Goal: Information Seeking & Learning: Compare options

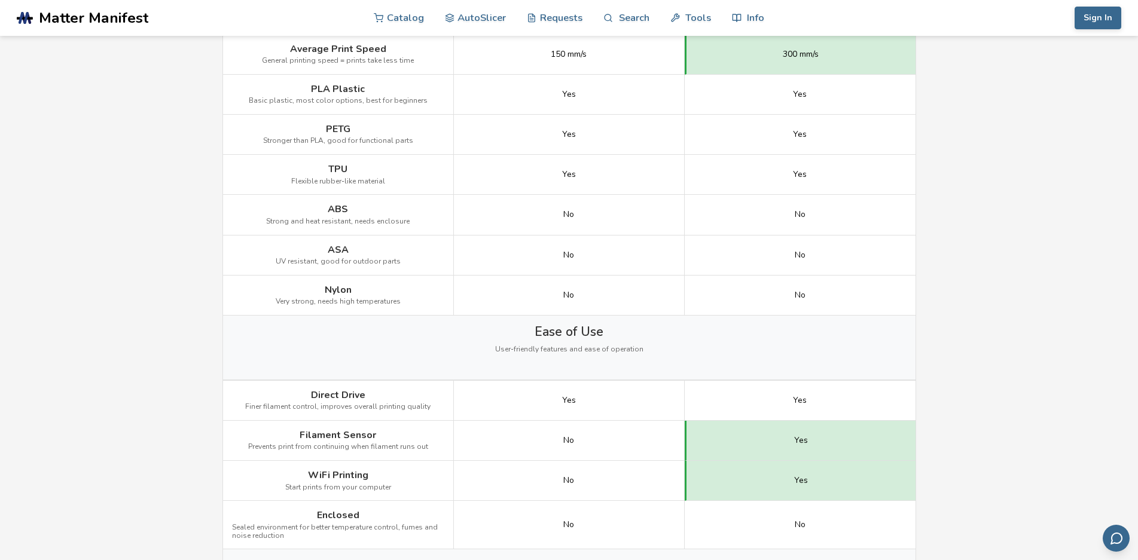
scroll to position [837, 0]
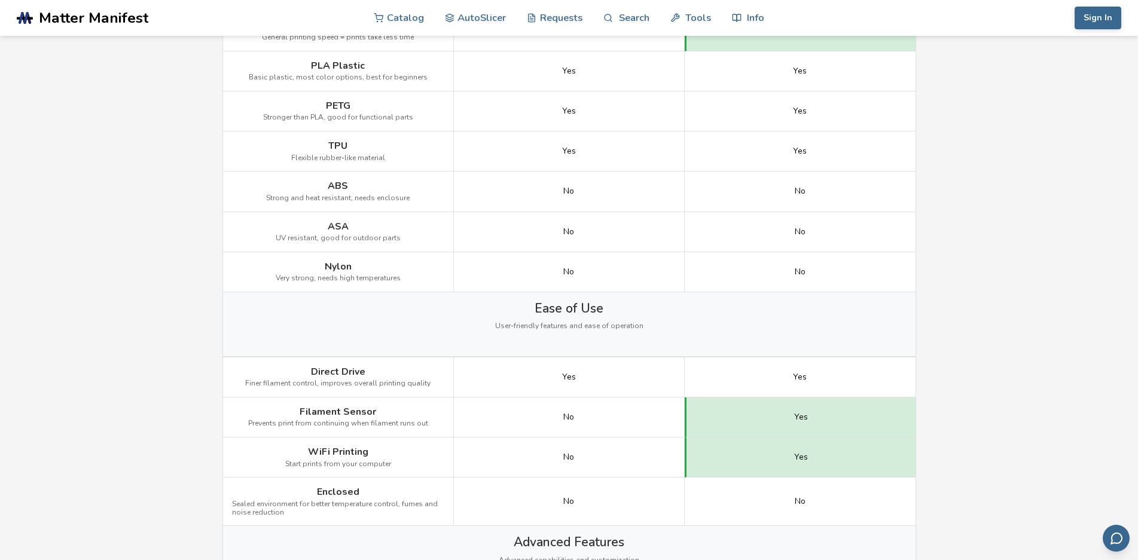
click at [342, 268] on span "Nylon" at bounding box center [338, 266] width 27 height 11
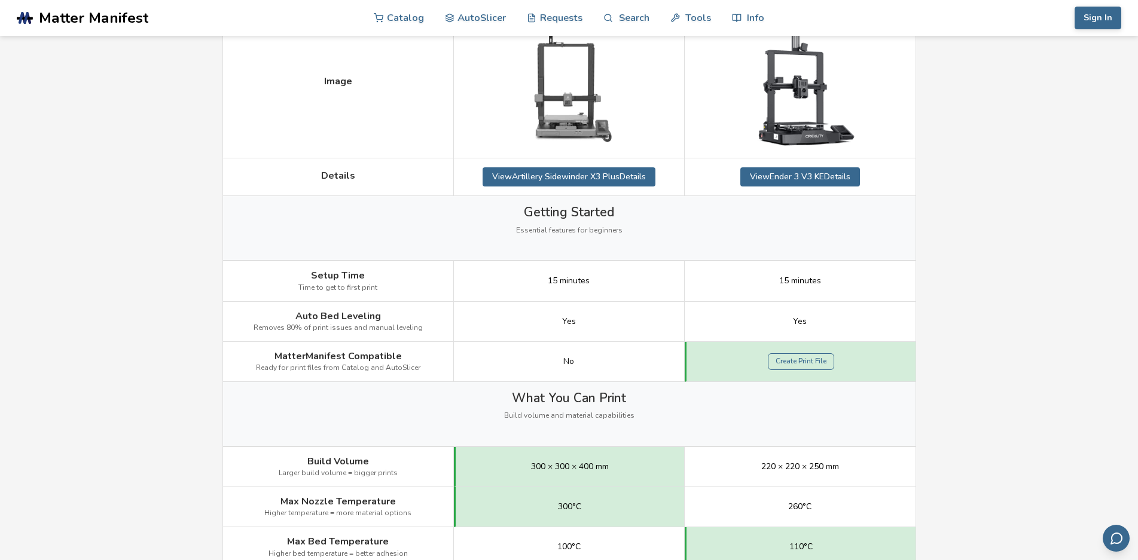
scroll to position [239, 0]
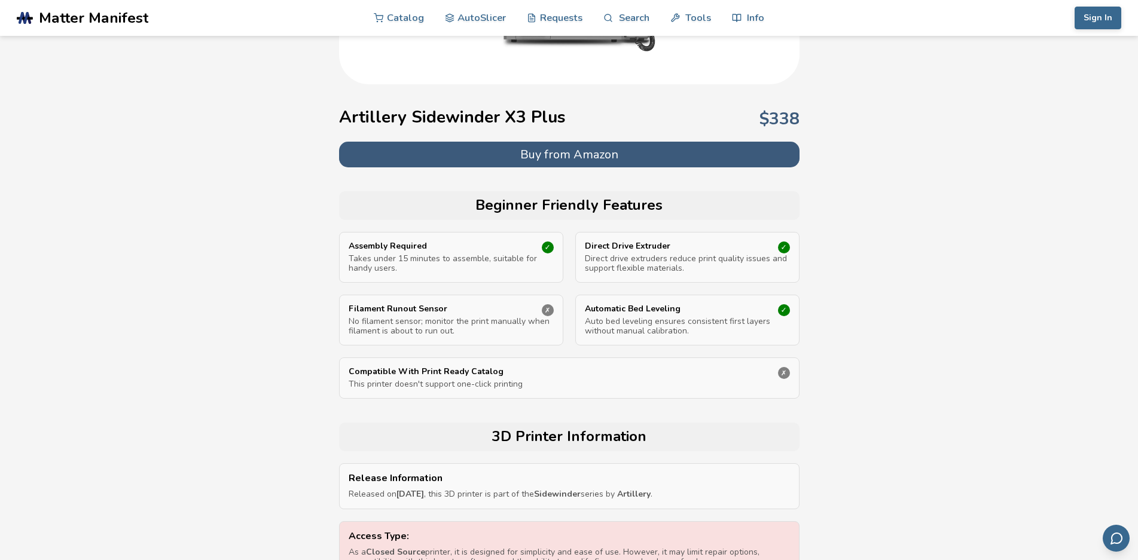
scroll to position [299, 0]
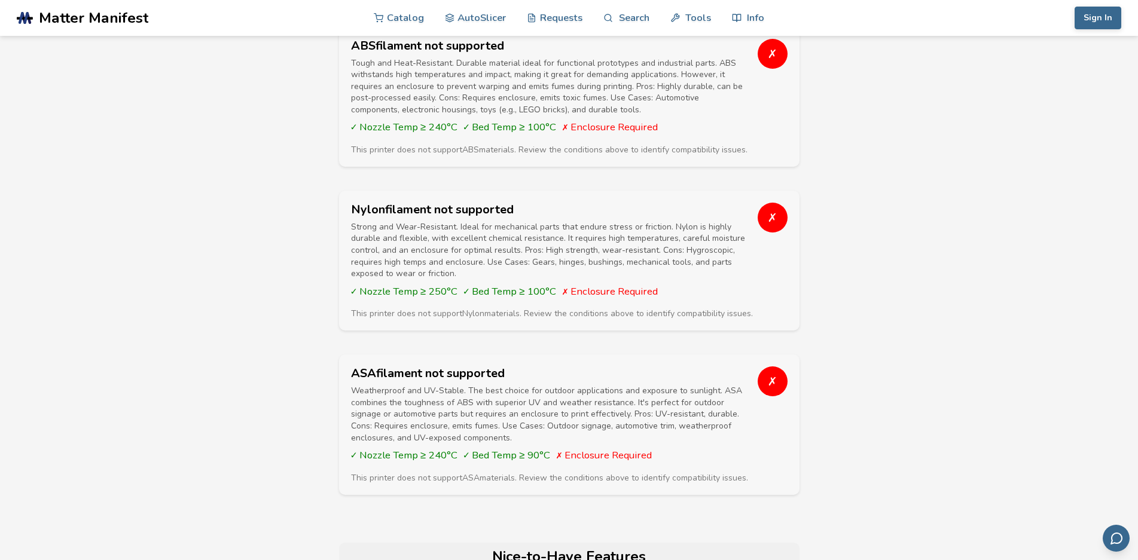
scroll to position [2392, 0]
